Goal: Consume media (video, audio): Consume media (video, audio)

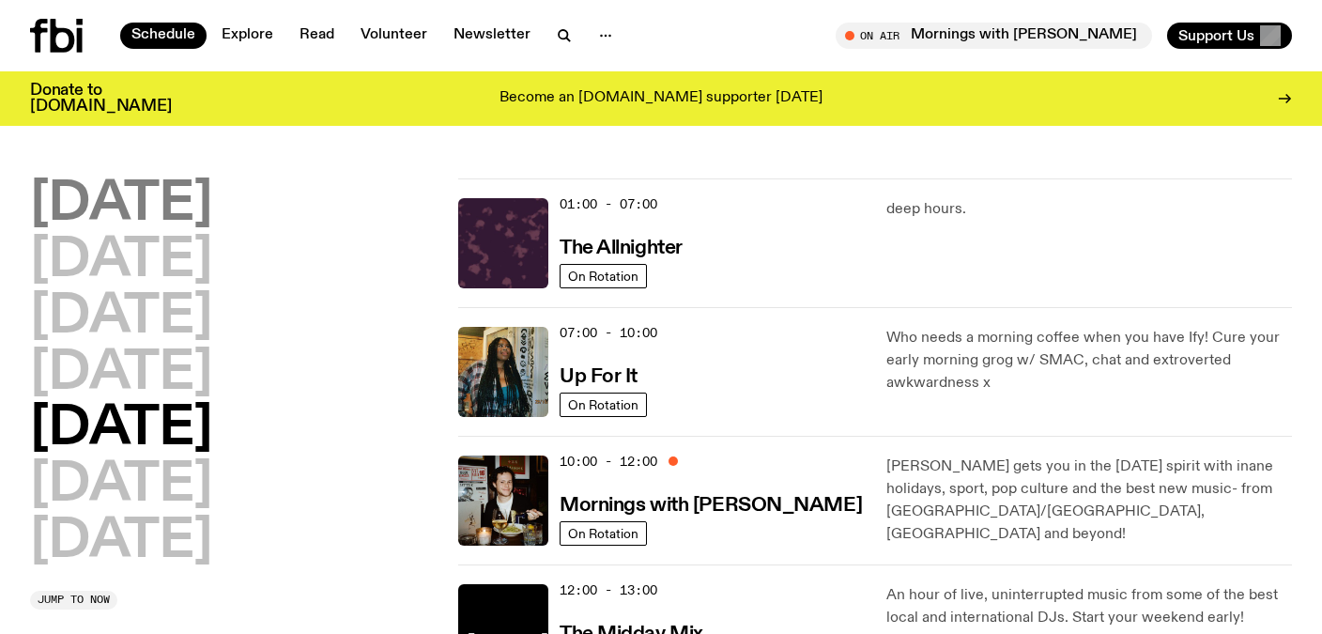
click at [147, 190] on h2 "[DATE]" at bounding box center [121, 204] width 182 height 53
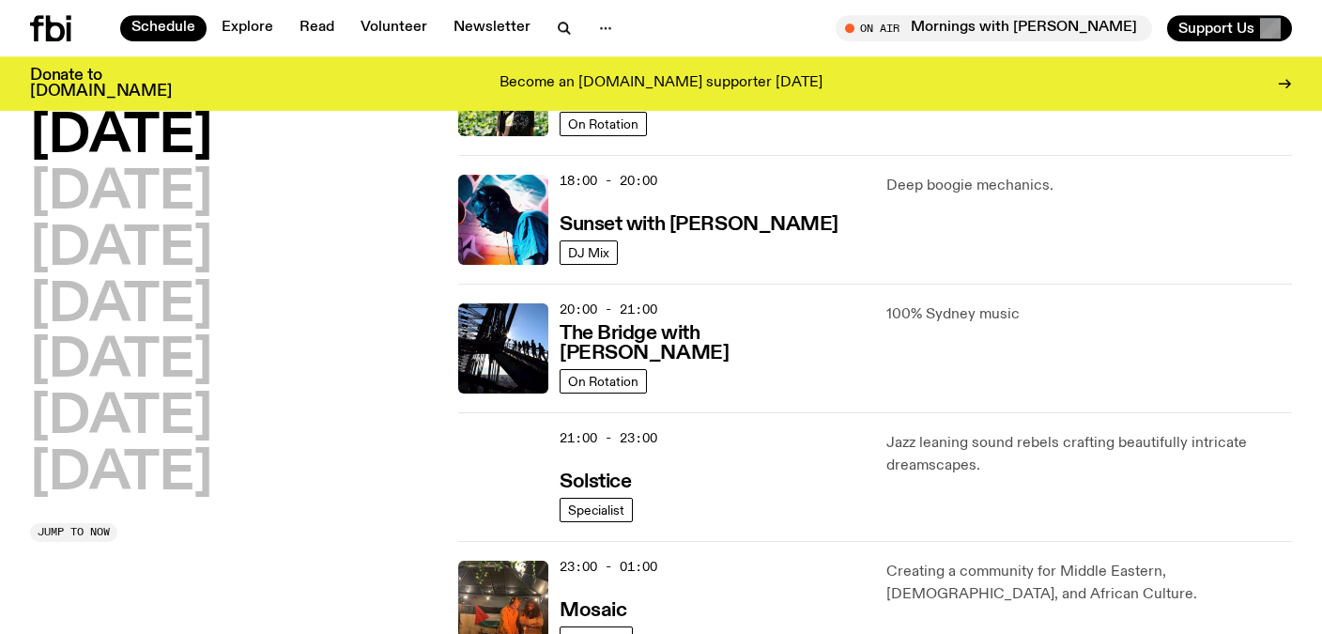
scroll to position [713, 0]
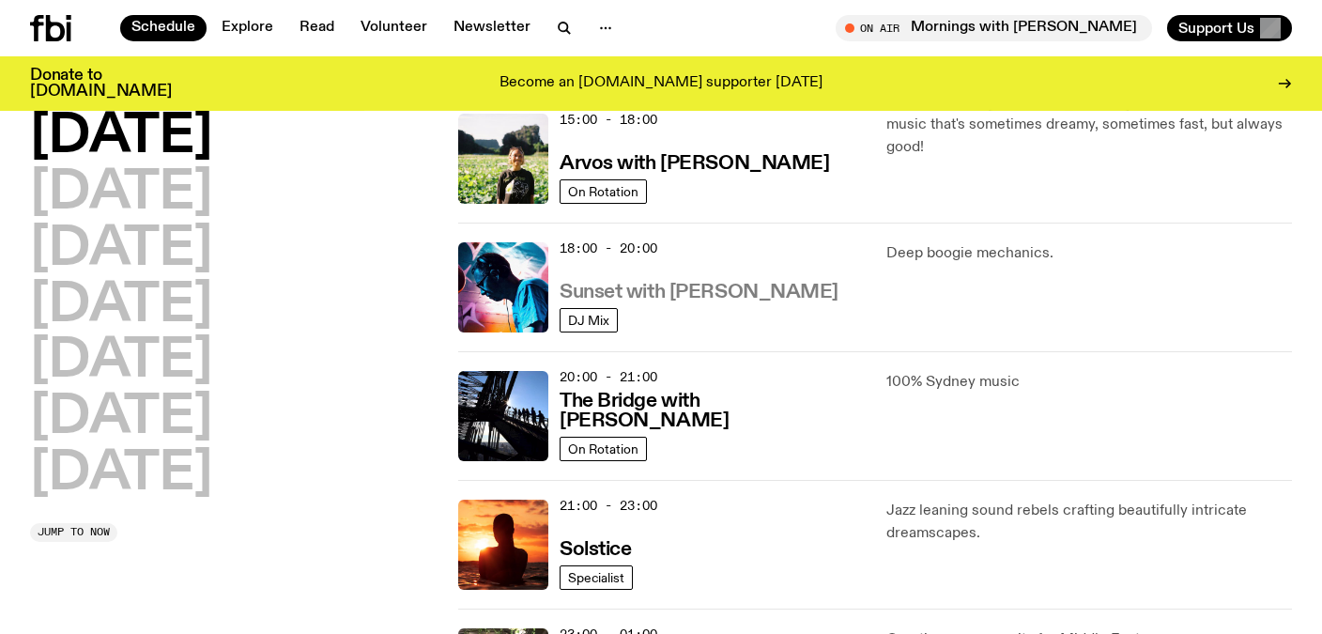
click at [588, 291] on h3 "Sunset with [PERSON_NAME]" at bounding box center [699, 293] width 279 height 20
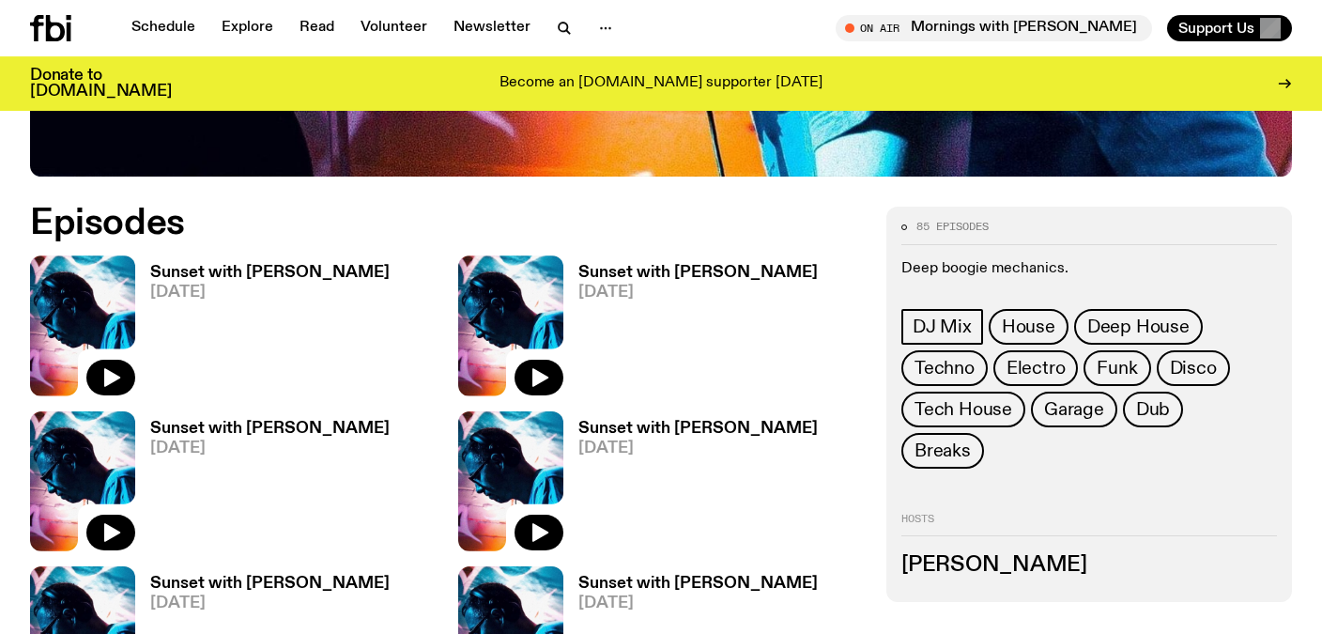
scroll to position [826, 0]
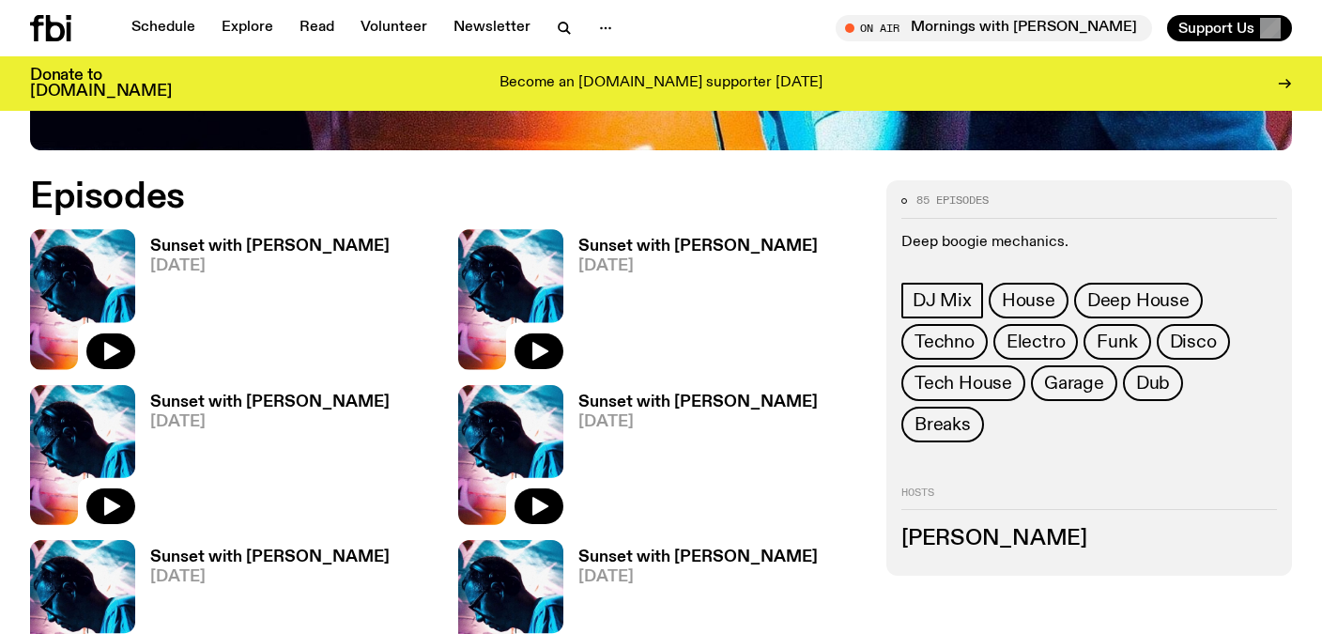
click at [237, 248] on h3 "Sunset with [PERSON_NAME]" at bounding box center [269, 247] width 239 height 16
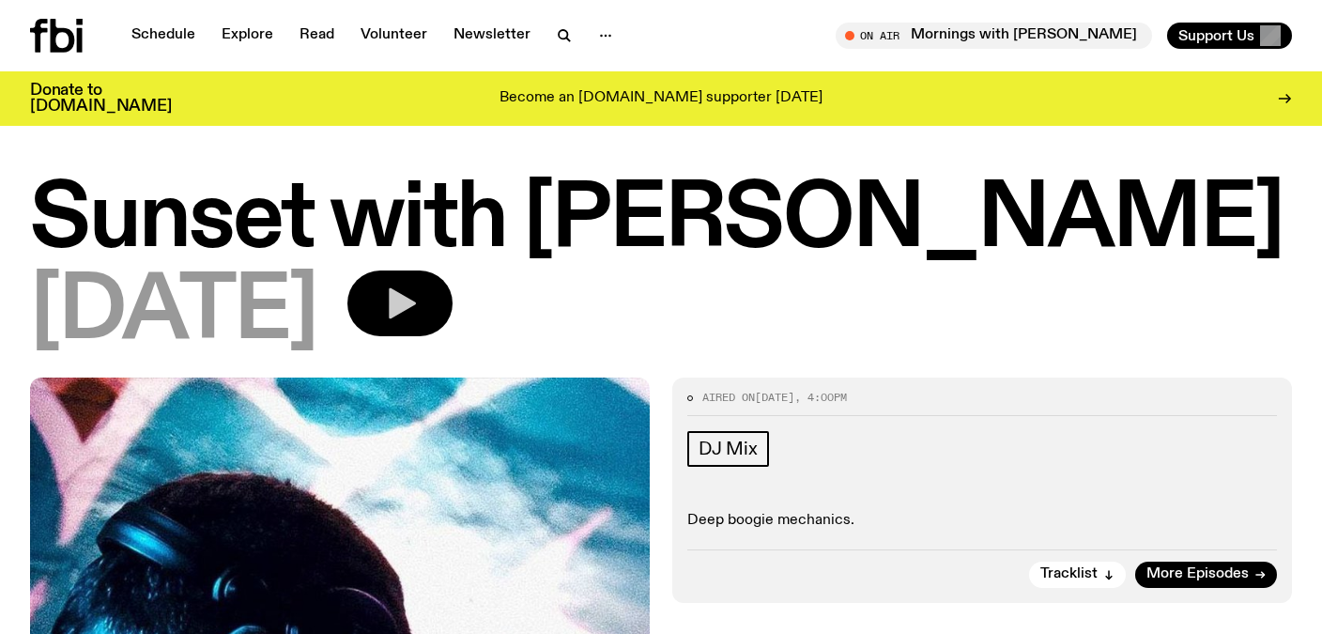
click at [419, 288] on icon "button" at bounding box center [400, 304] width 38 height 38
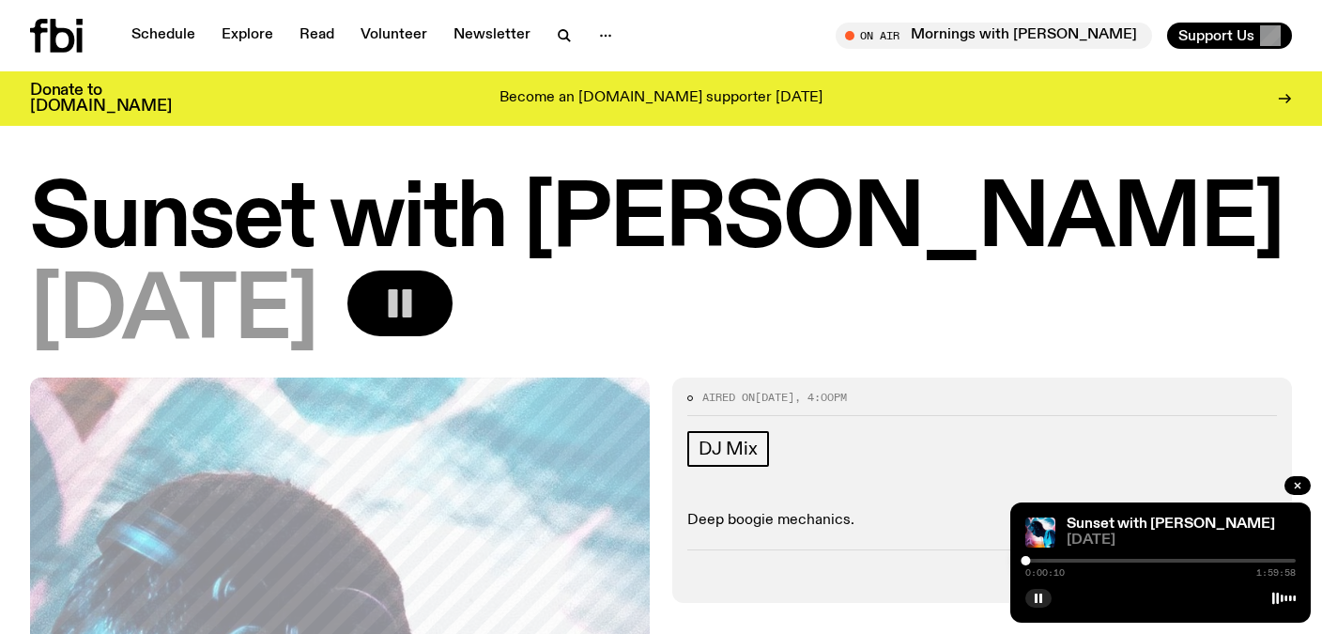
click at [733, 301] on div "[DATE]" at bounding box center [661, 312] width 1262 height 85
click at [412, 297] on rect "button" at bounding box center [407, 303] width 9 height 28
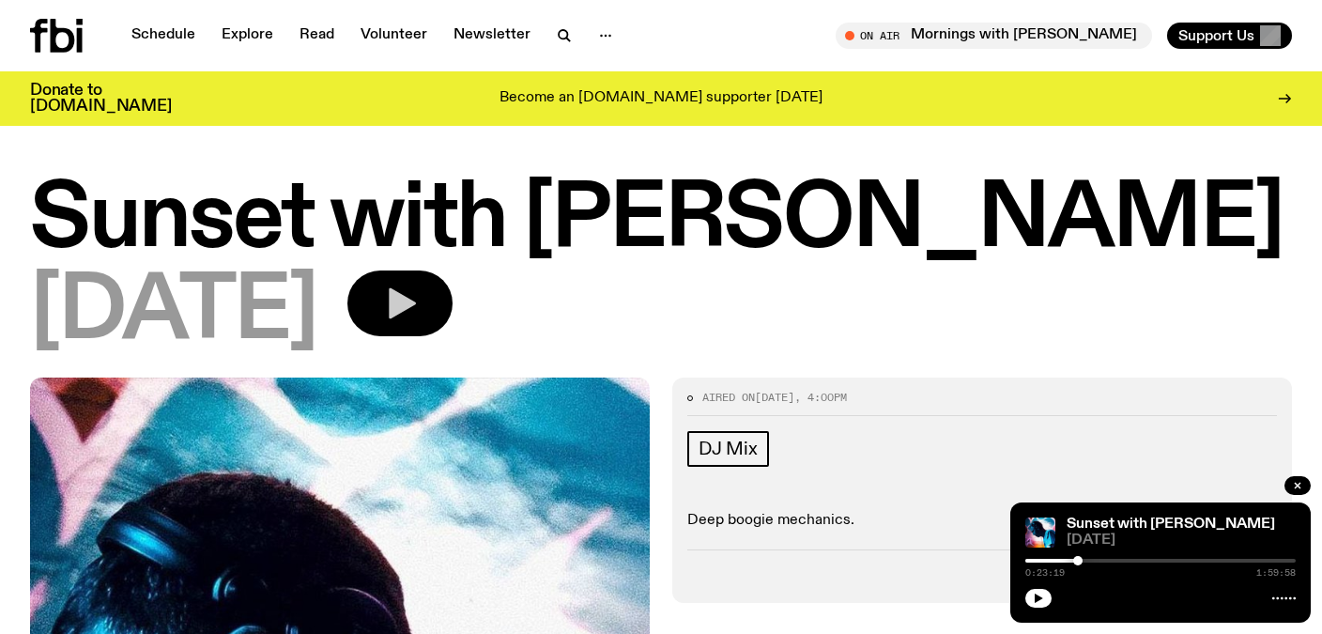
click at [416, 301] on icon "button" at bounding box center [402, 303] width 27 height 31
